Goal: Communication & Community: Answer question/provide support

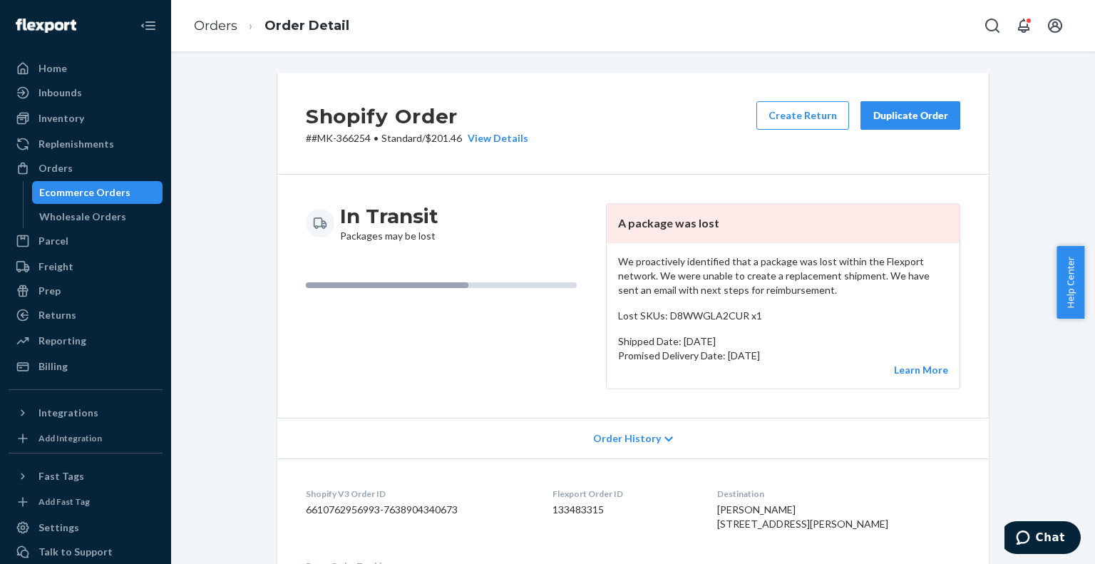
scroll to position [770, 0]
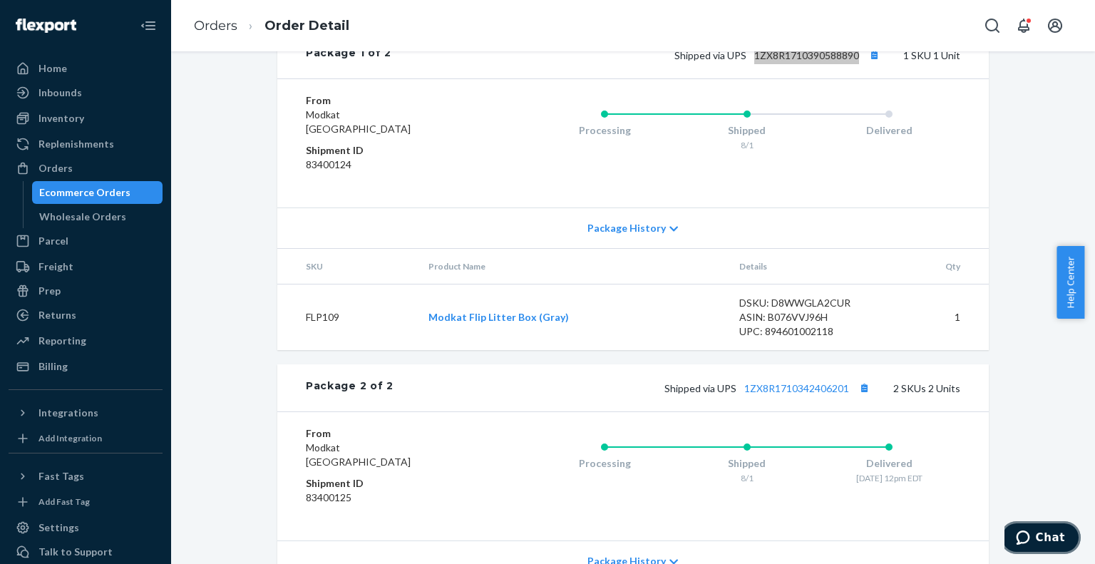
click at [1029, 540] on icon "Chat" at bounding box center [1023, 537] width 14 height 14
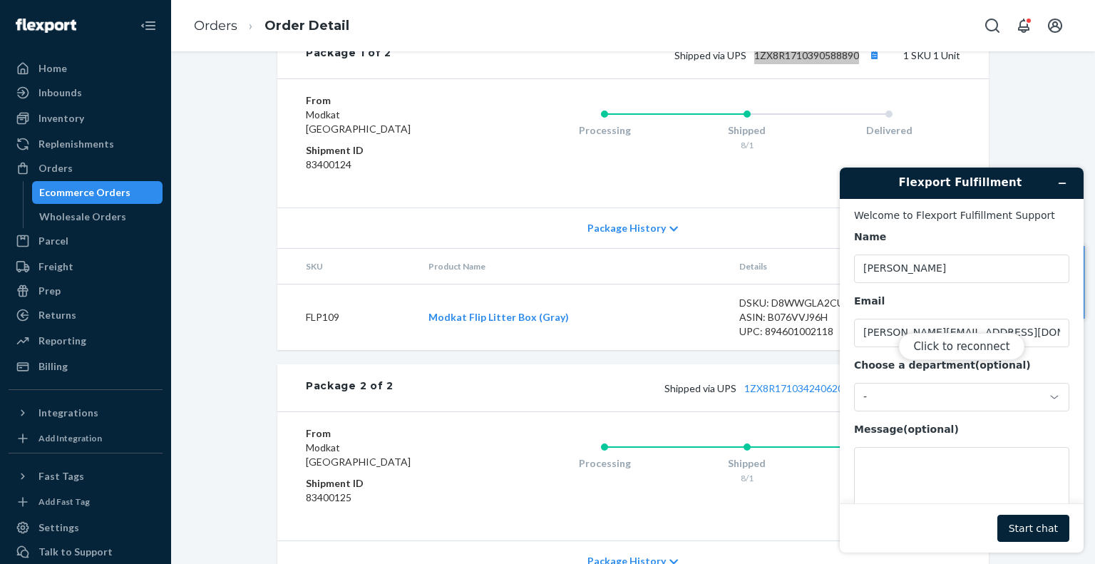
scroll to position [0, 0]
click at [970, 490] on div "Click to reconnect" at bounding box center [962, 360] width 244 height 385
click at [952, 344] on button "Click to reconnect" at bounding box center [961, 346] width 126 height 27
click at [932, 467] on textarea "Message (optional)" at bounding box center [961, 487] width 215 height 80
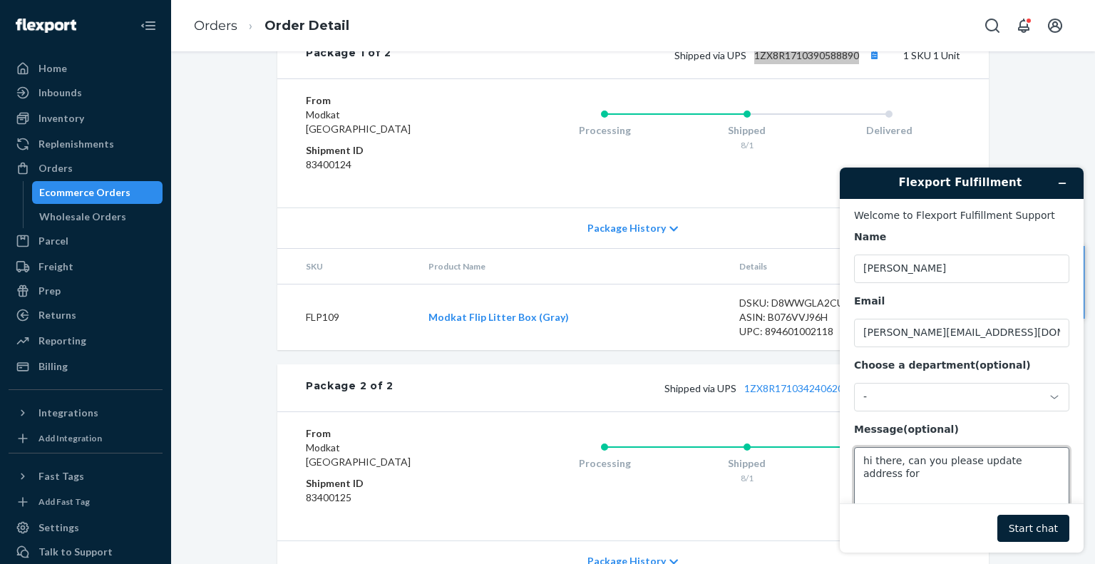
paste textarea "MK-368534"
type textarea "hi there, can you please update address for MK-368534?"
click at [1043, 526] on button "Start chat" at bounding box center [1033, 528] width 72 height 27
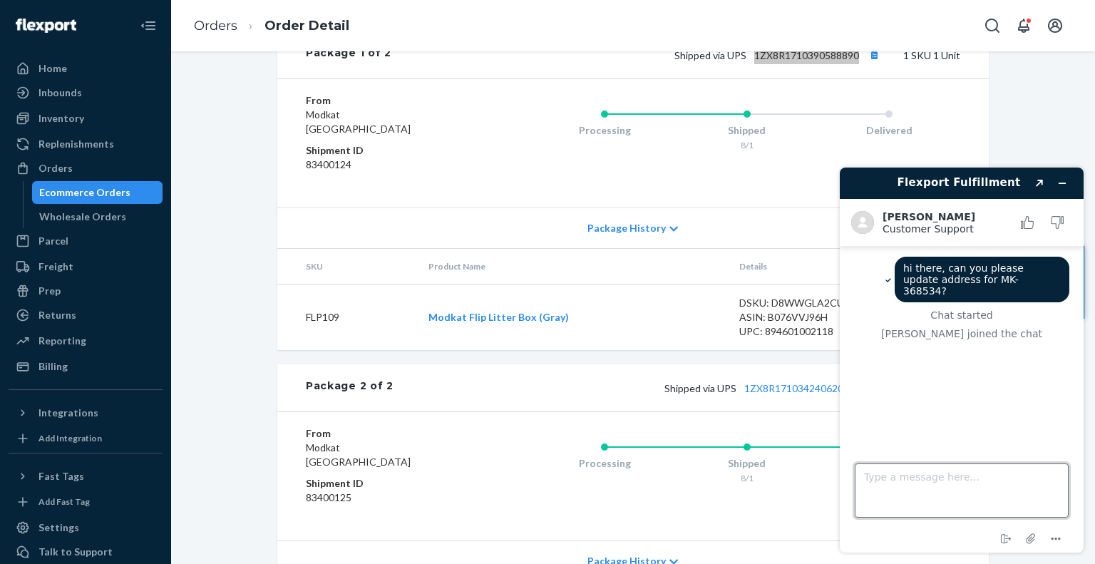
click at [888, 484] on textarea "Type a message here..." at bounding box center [962, 490] width 214 height 54
paste textarea "[STREET_ADDRESS]"
type textarea "[STREET_ADDRESS]"
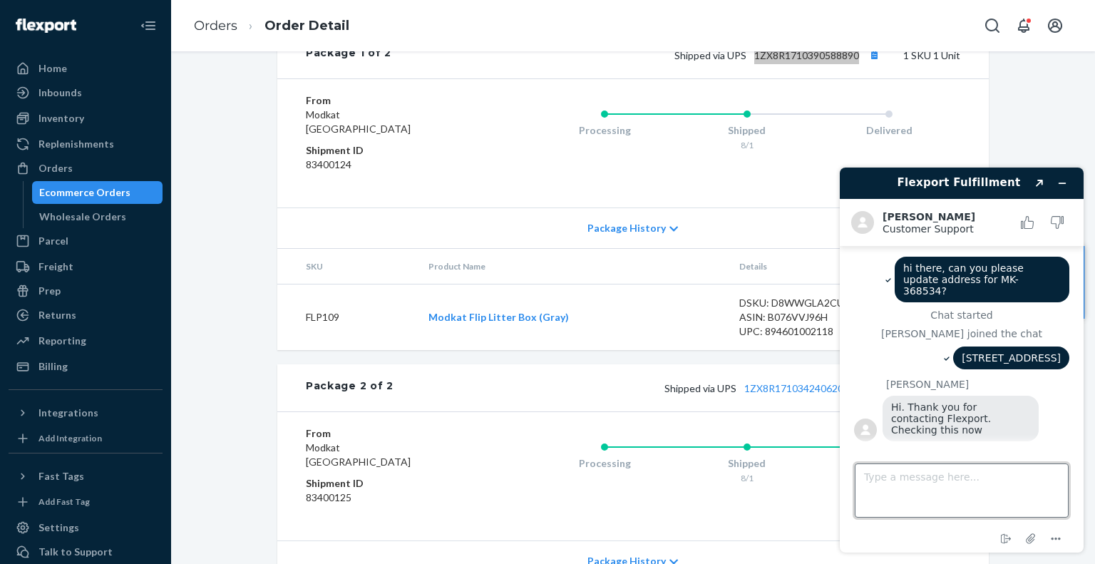
click at [998, 487] on textarea "Type a message here..." at bounding box center [962, 490] width 214 height 54
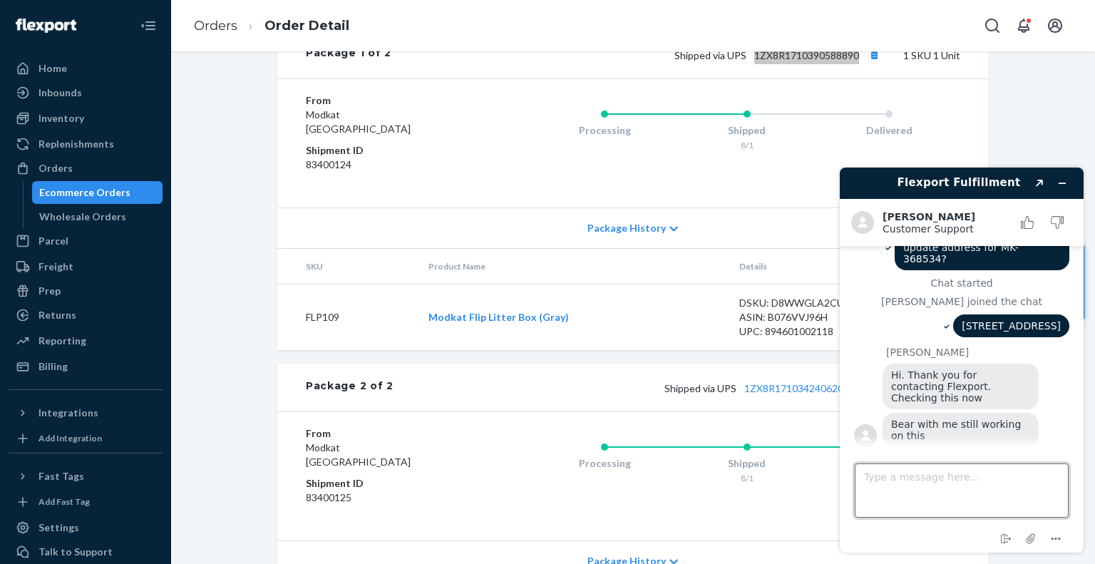
click at [951, 489] on textarea "Type a message here..." at bounding box center [962, 490] width 214 height 54
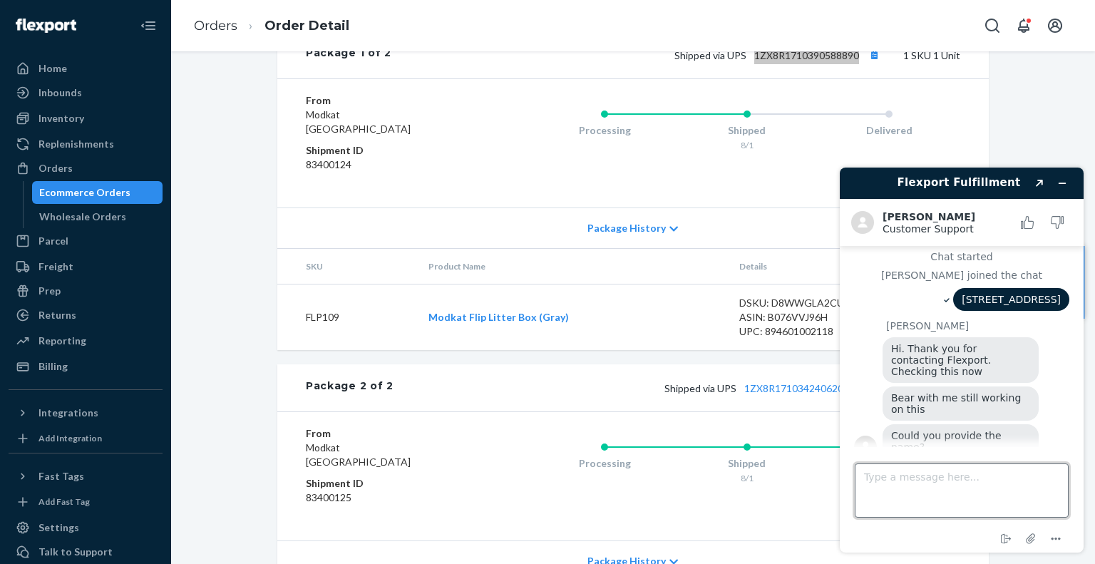
paste textarea "[PERSON_NAME]"
type textarea "[PERSON_NAME]"
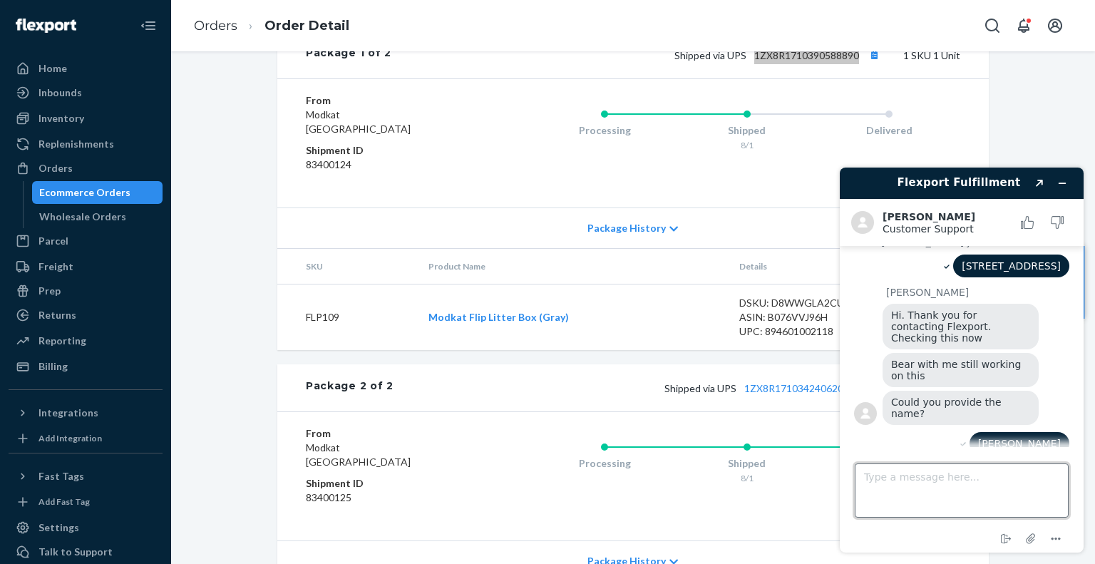
scroll to position [163, 0]
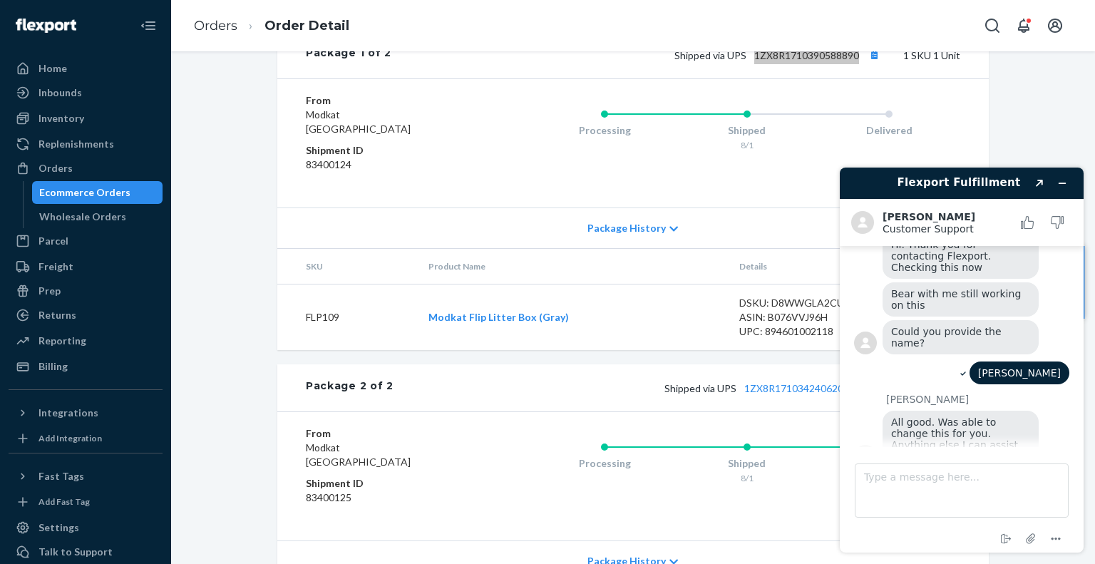
click at [957, 421] on span "All good. Was able to change this for you. Anything else I can assist you with?" at bounding box center [956, 439] width 130 height 46
click at [987, 486] on textarea "Type a message here..." at bounding box center [962, 490] width 214 height 54
type textarea "all good, thanks"
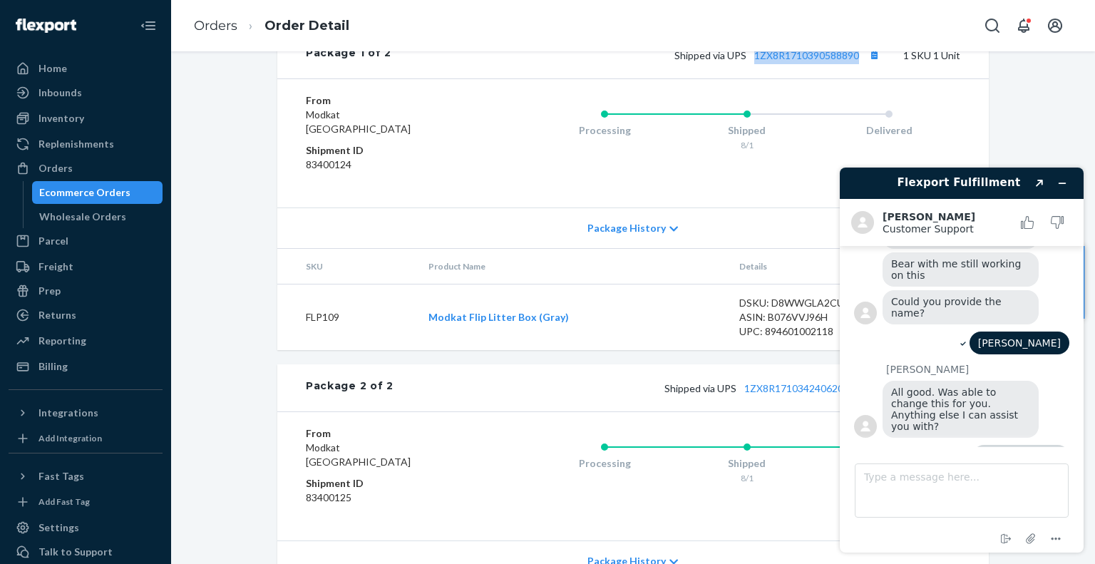
click at [118, 192] on div "Ecommerce Orders" at bounding box center [84, 192] width 91 height 14
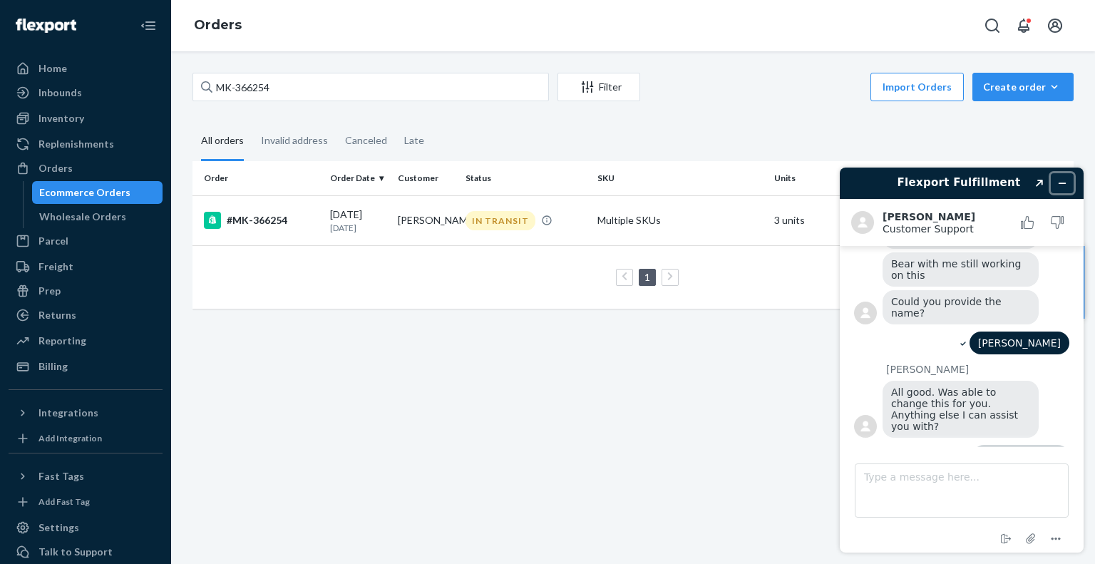
click at [1061, 181] on icon "Minimize widget" at bounding box center [1062, 183] width 10 height 10
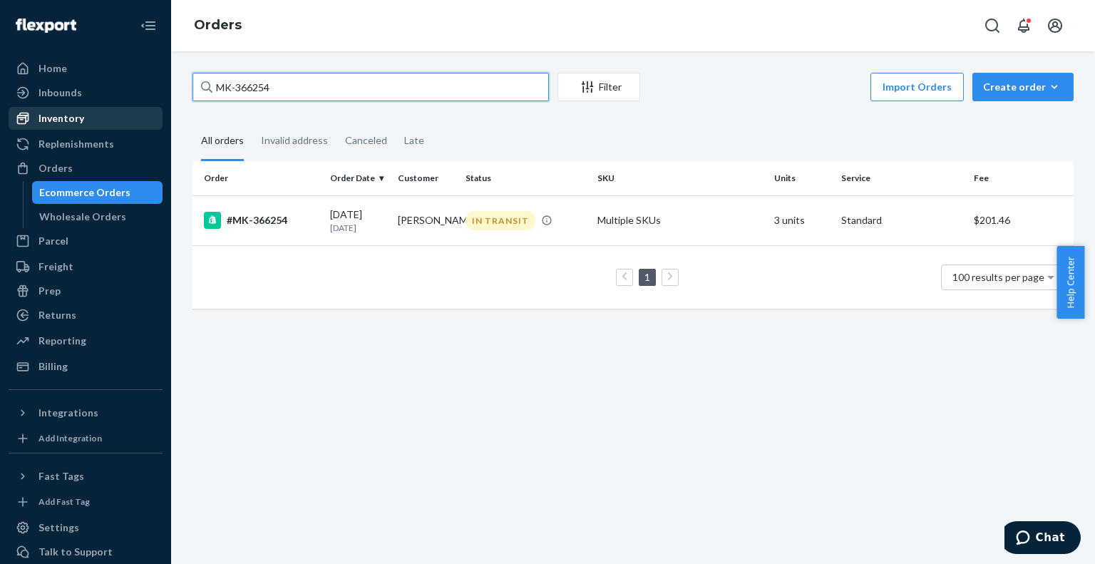
drag, startPoint x: 358, startPoint y: 96, endPoint x: 135, endPoint y: 111, distance: 222.9
click at [135, 111] on div "Home Inbounds Shipping Plans Problems Inventory Products Branded Packaging Repl…" at bounding box center [547, 282] width 1095 height 564
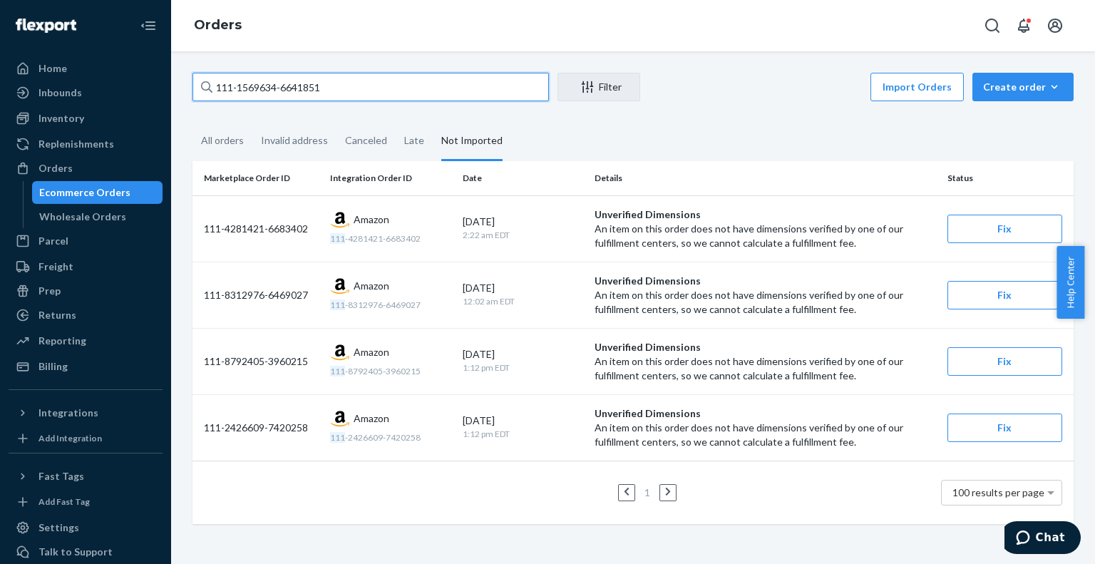
type input "111-1569634-6641851"
